Goal: Task Accomplishment & Management: Complete application form

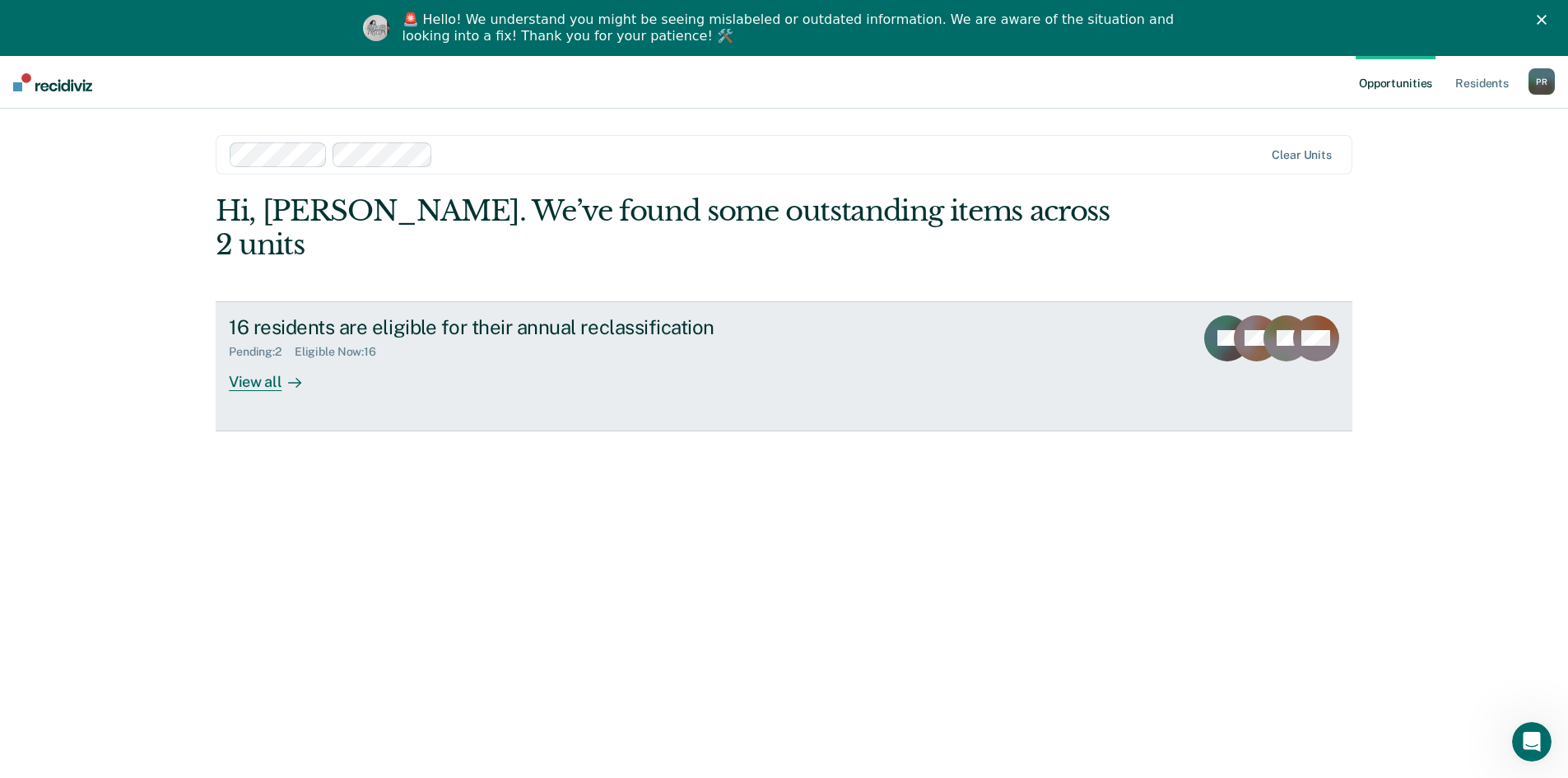
click at [248, 359] on div "View all" at bounding box center [274, 375] width 92 height 32
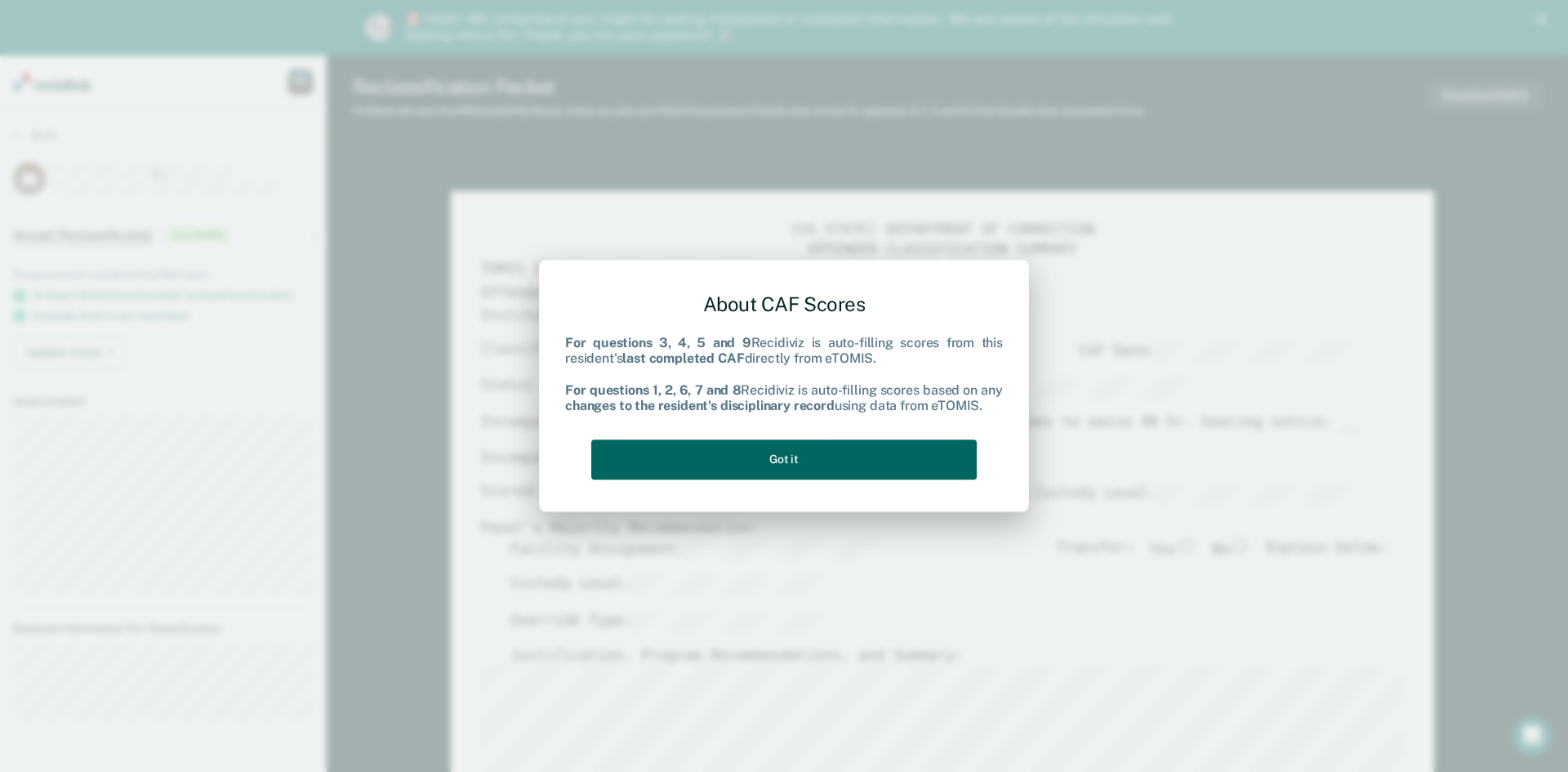
click at [769, 451] on button "Got it" at bounding box center [784, 459] width 386 height 40
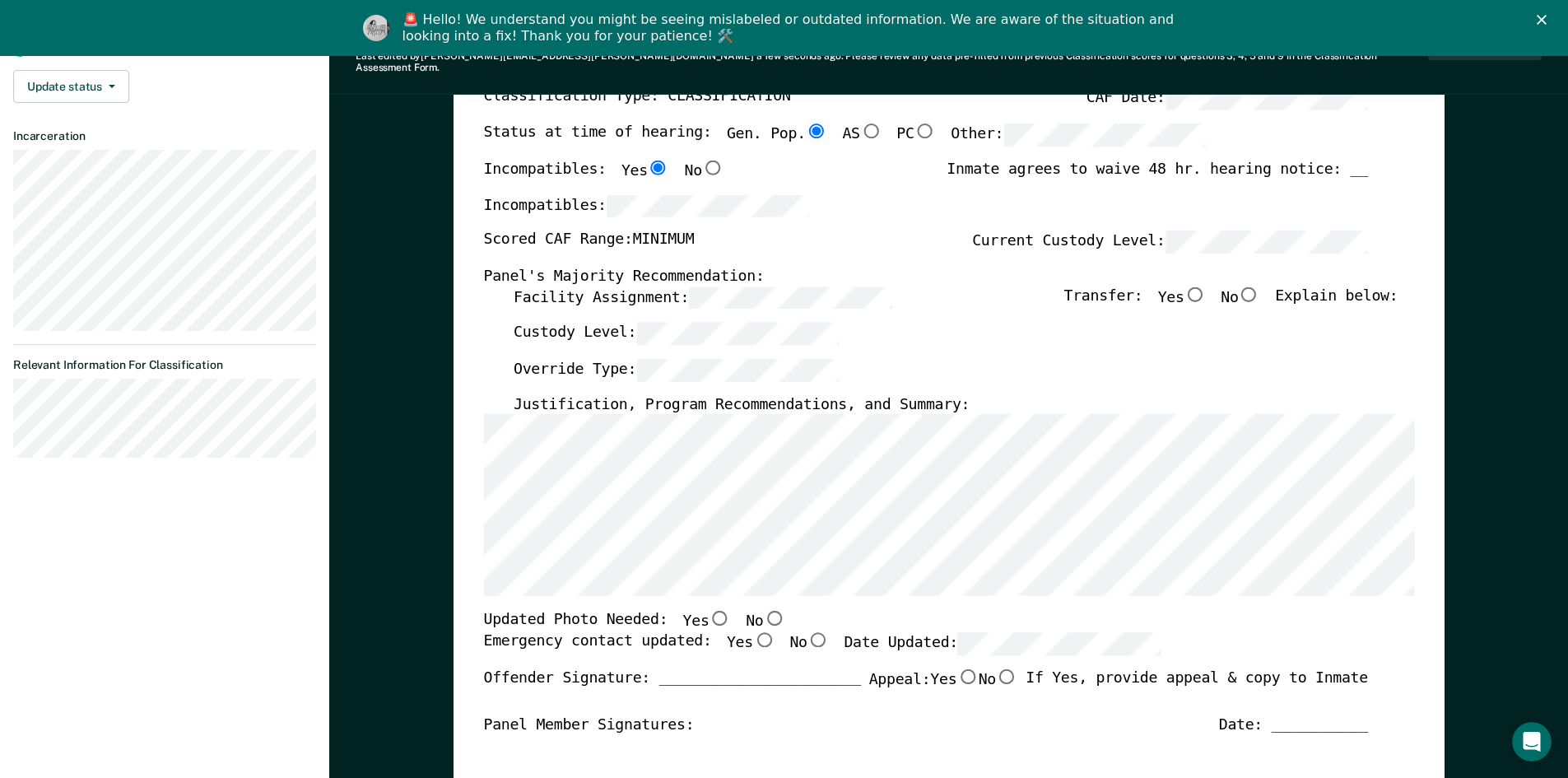
scroll to position [82, 0]
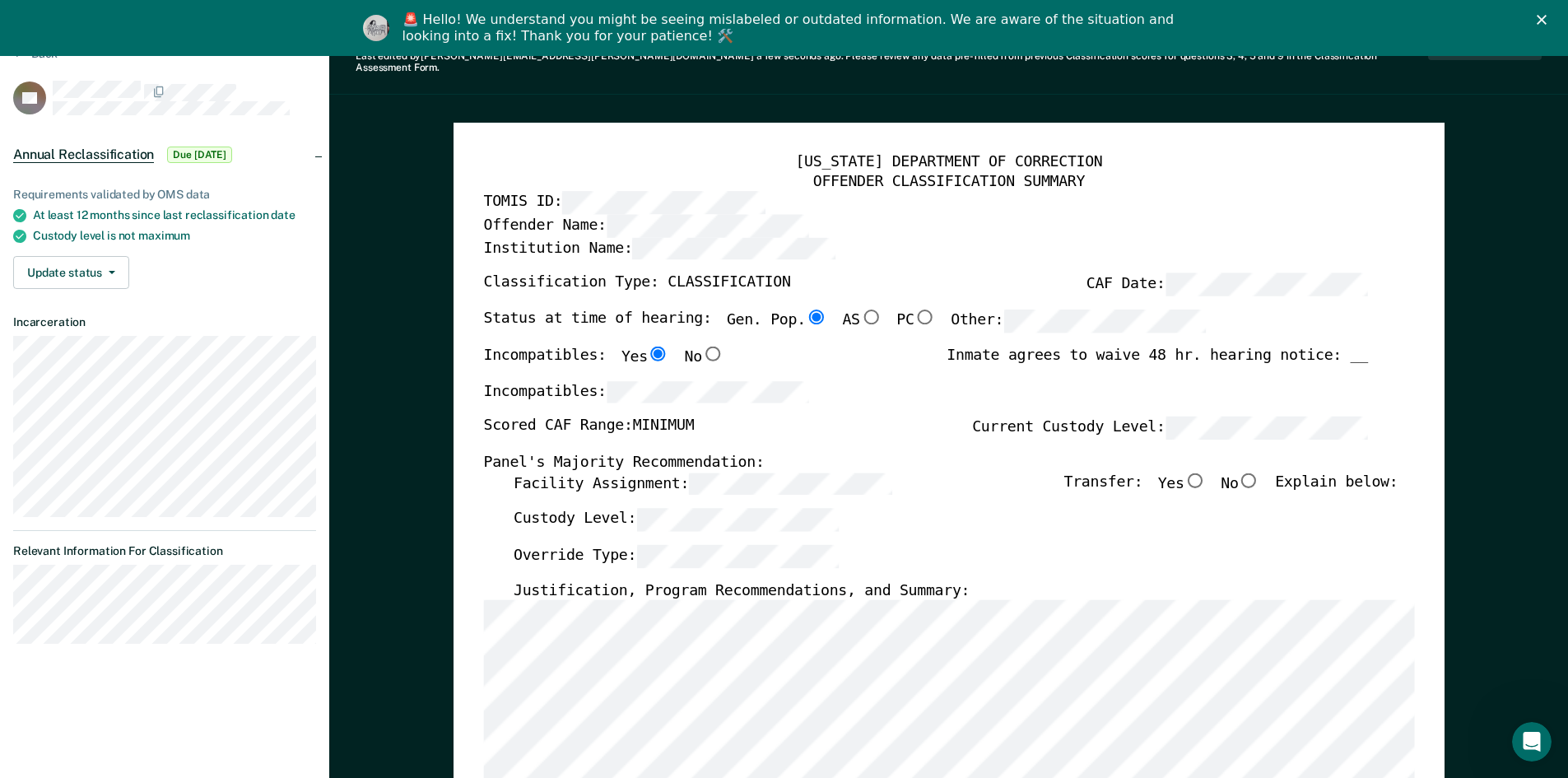
click at [1256, 472] on input "No" at bounding box center [1249, 479] width 21 height 15
type textarea "x"
radio input "true"
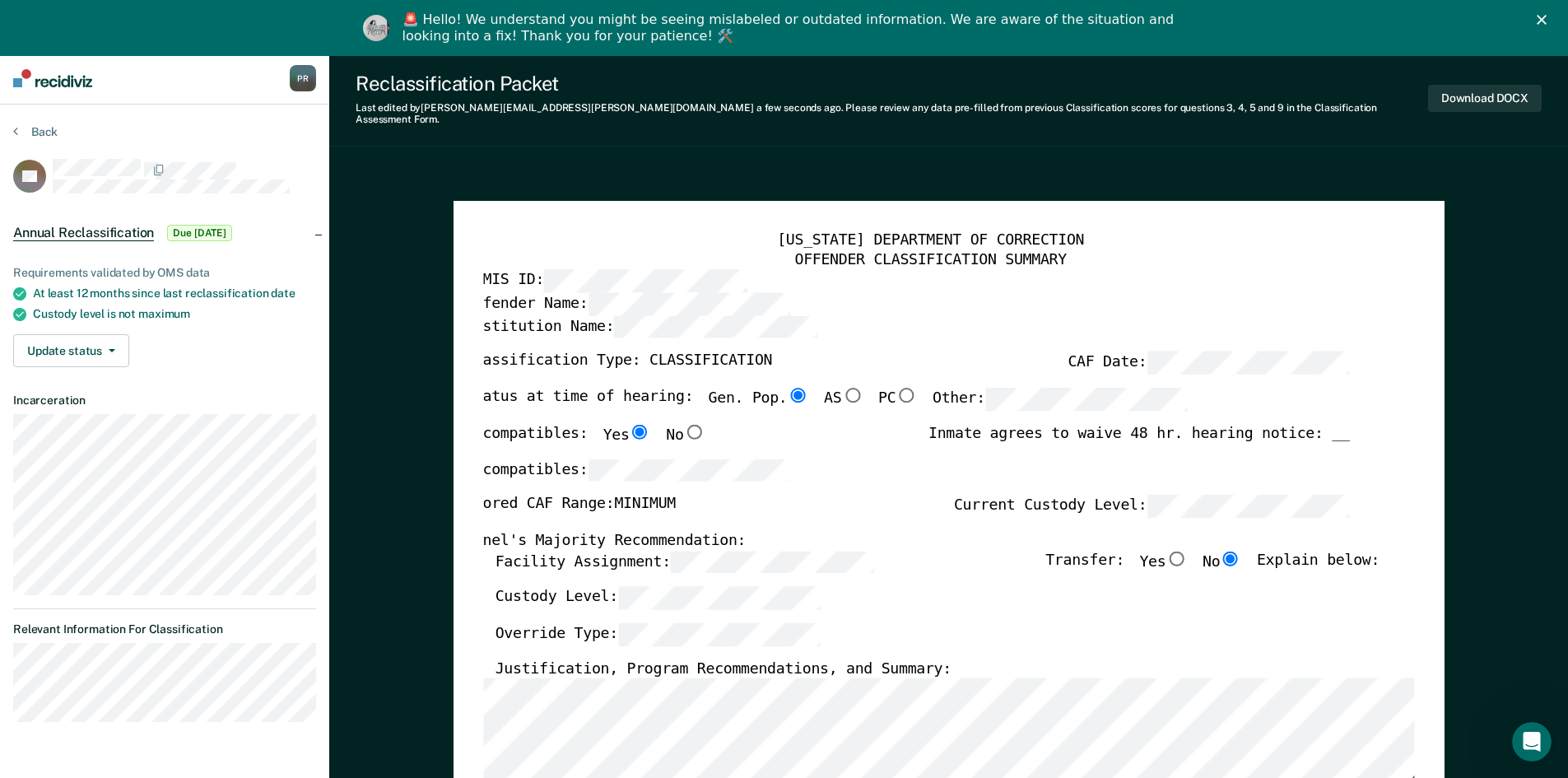
scroll to position [0, 0]
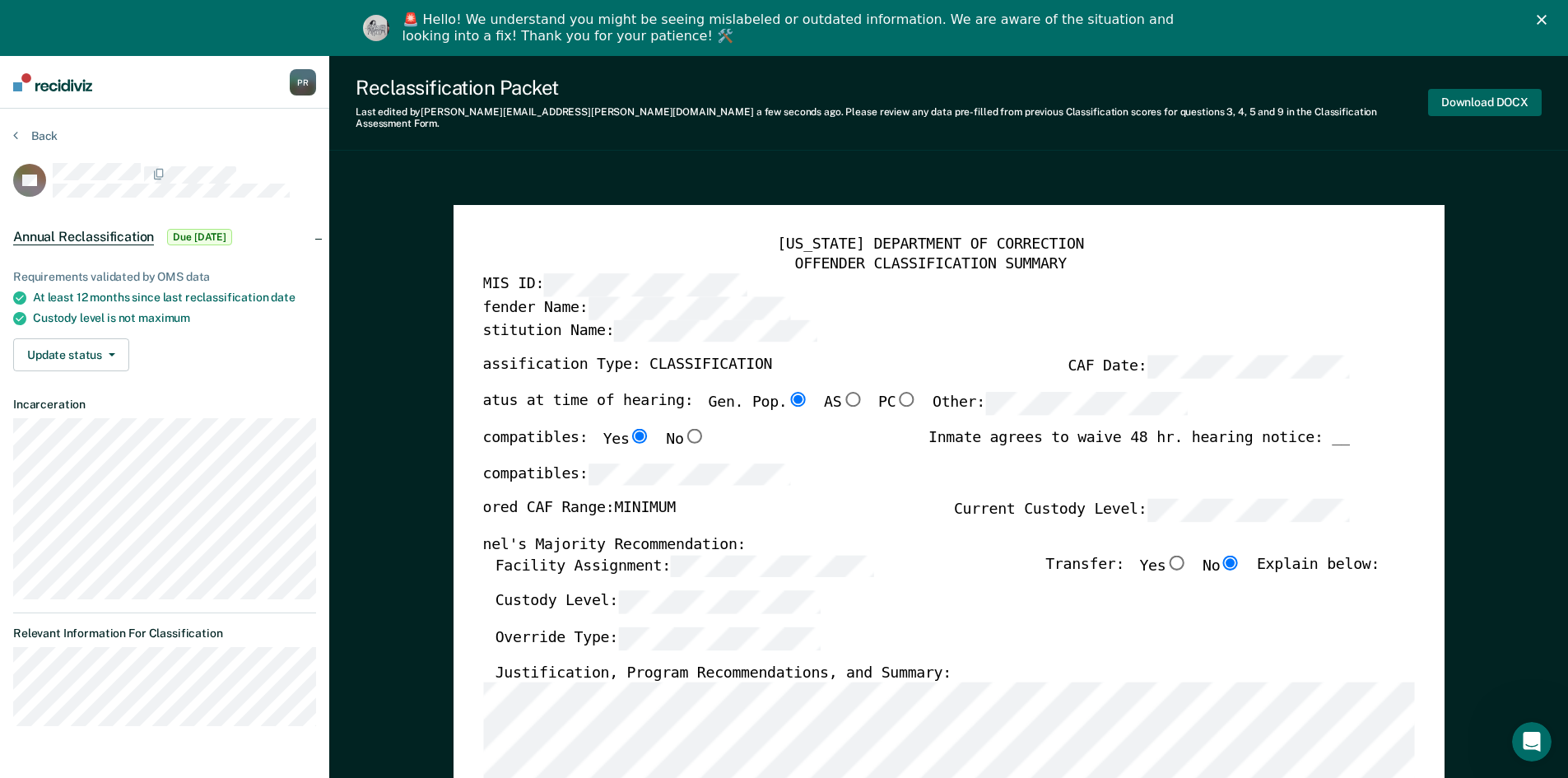
click at [1463, 96] on button "Download DOCX" at bounding box center [1485, 102] width 114 height 27
type textarea "x"
